Goal: Transaction & Acquisition: Subscribe to service/newsletter

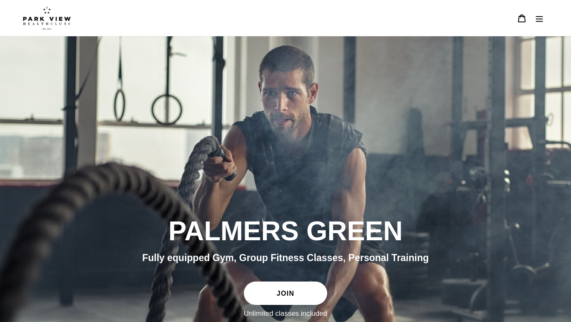
click at [541, 20] on icon "Menu" at bounding box center [539, 18] width 8 height 8
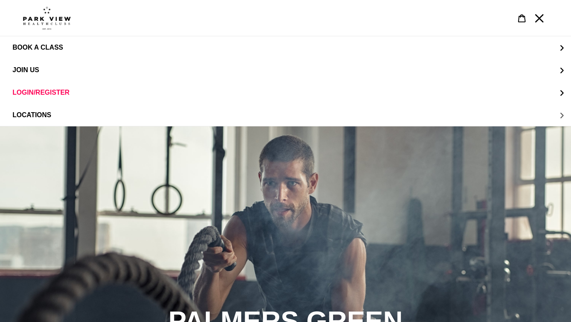
click at [562, 116] on button "LOCATIONS" at bounding box center [285, 115] width 571 height 23
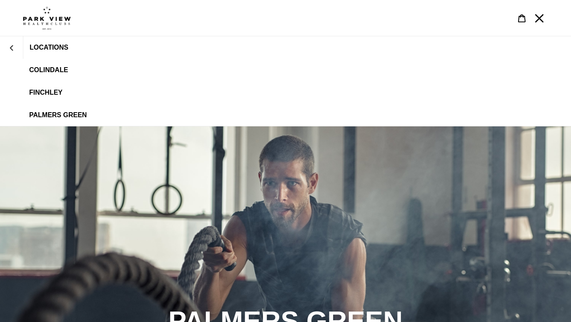
click at [51, 113] on span "Palmers Green" at bounding box center [58, 115] width 58 height 8
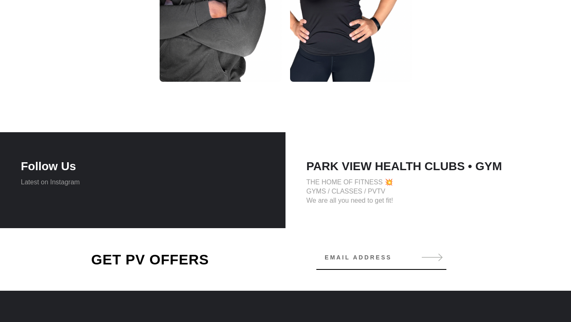
scroll to position [1486, 0]
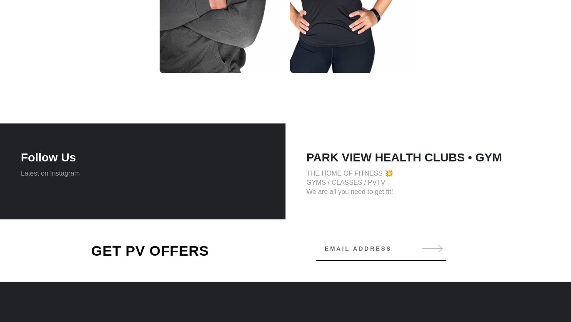
click at [54, 161] on h4 "Follow Us" at bounding box center [143, 157] width 244 height 14
click at [54, 172] on p "Latest on Instagram" at bounding box center [143, 173] width 244 height 9
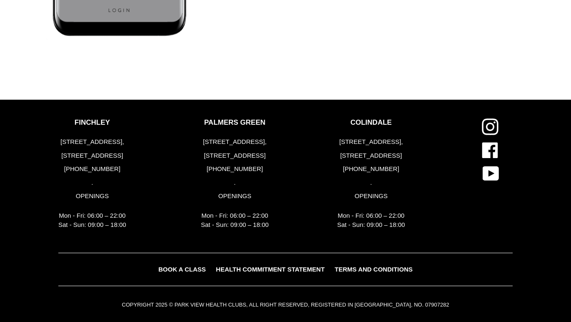
scroll to position [2090, 0]
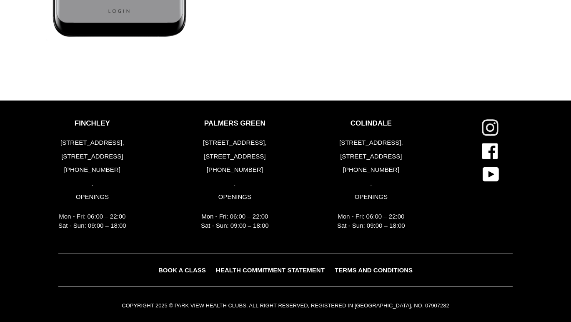
click at [486, 126] on icon at bounding box center [490, 127] width 8 height 8
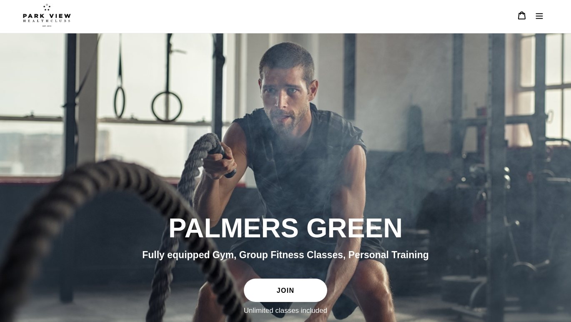
scroll to position [39, 0]
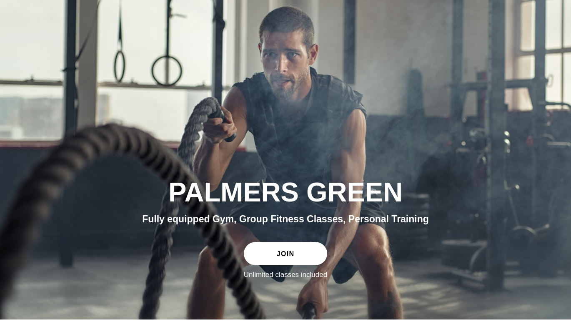
click at [291, 253] on link "JOIN" at bounding box center [285, 253] width 83 height 23
